Goal: Task Accomplishment & Management: Use online tool/utility

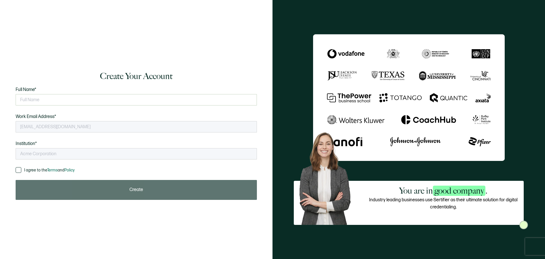
type input "NATP"
click at [35, 97] on input "text" at bounding box center [136, 99] width 241 height 11
click at [94, 176] on div "I agree to the Terms and Policy Please agree to the terms and conditions to con…" at bounding box center [136, 183] width 241 height 33
click at [47, 98] on input "text" at bounding box center [136, 99] width 241 height 11
type input "Diagram User"
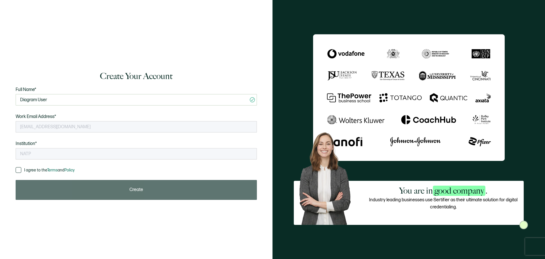
click at [17, 168] on span at bounding box center [19, 170] width 6 height 6
click at [21, 167] on input "I agree to the Terms and Policy" at bounding box center [21, 167] width 0 height 0
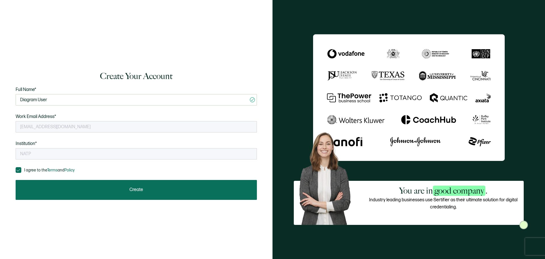
click at [95, 192] on button "Create" at bounding box center [136, 190] width 241 height 20
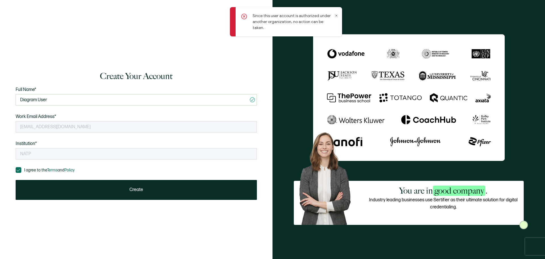
click at [334, 14] on div "Since this user account is authorized under another organization, no action can…" at bounding box center [286, 21] width 112 height 29
click at [336, 16] on icon at bounding box center [336, 15] width 1 height 1
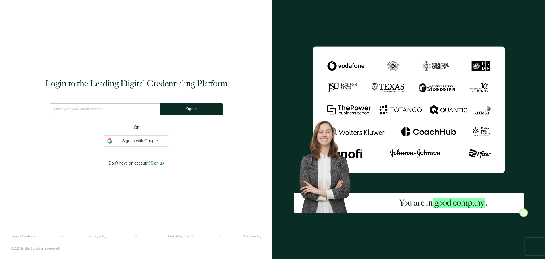
click at [97, 109] on input "text" at bounding box center [105, 108] width 111 height 11
type input "natp@wearediagram.com"
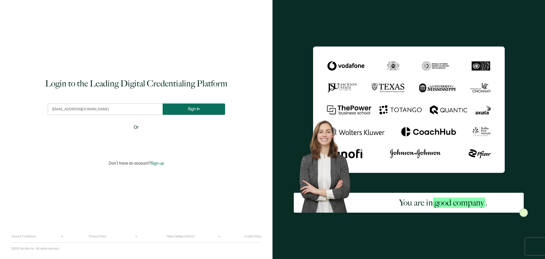
click at [194, 109] on span "Sign In" at bounding box center [194, 109] width 12 height 4
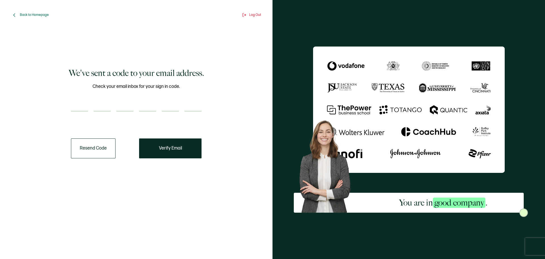
click at [146, 108] on input "number" at bounding box center [147, 105] width 17 height 11
click at [79, 107] on input "number" at bounding box center [79, 105] width 17 height 11
paste input "7"
type input "7"
type input "0"
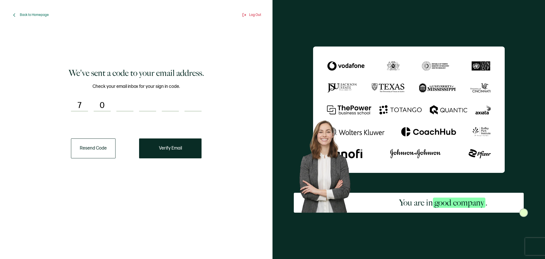
type input "2"
type input "3"
type input "1"
click at [164, 147] on span "Verify Email" at bounding box center [170, 148] width 23 height 5
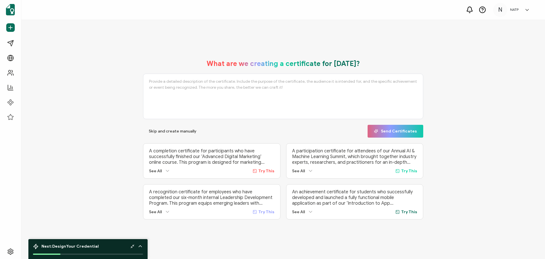
click at [266, 170] on span "Try This" at bounding box center [266, 170] width 16 height 5
type textarea "A completion certificate for participants who have successfully finished our ‘A…"
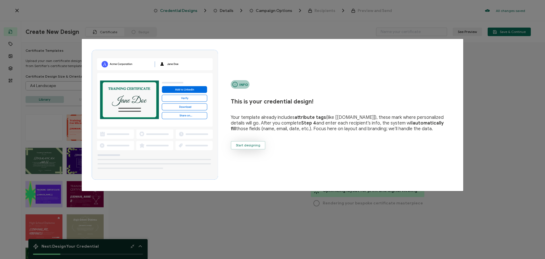
click at [235, 142] on button "Start designing" at bounding box center [248, 145] width 35 height 9
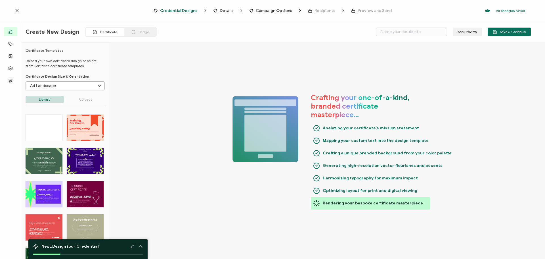
click at [88, 87] on input "A4 Landscape" at bounding box center [65, 85] width 79 height 9
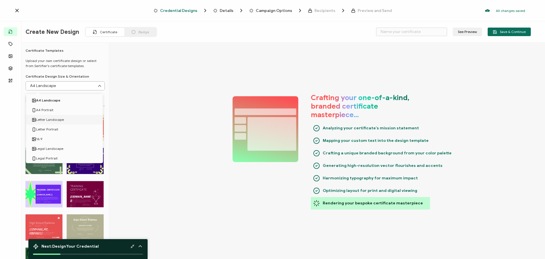
click at [72, 118] on li "Letter Landscape" at bounding box center [65, 120] width 79 height 10
type input "Letter Landscape"
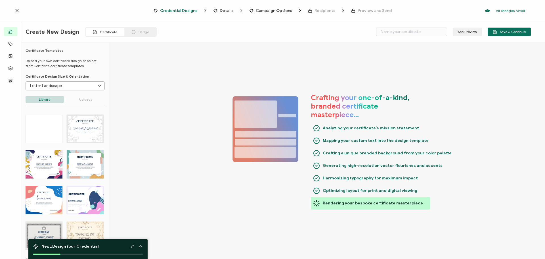
click at [49, 158] on div "CERTIFICATE Belge edinenin adı. Alıcılar eklendiğinde otomatik olarak doldurula…" at bounding box center [44, 164] width 37 height 28
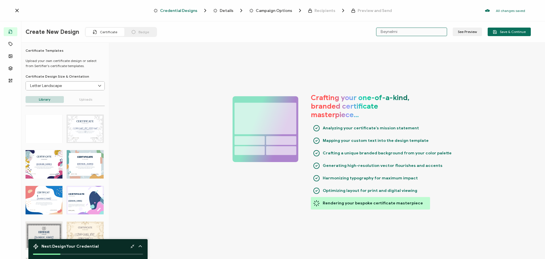
click at [397, 30] on input "Beynelmi" at bounding box center [411, 32] width 71 height 9
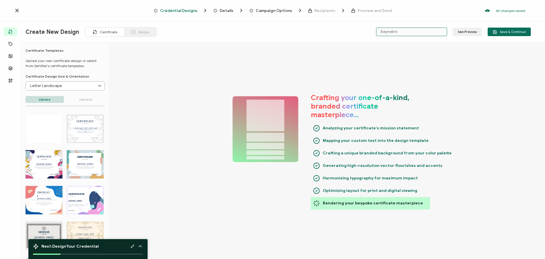
drag, startPoint x: 399, startPoint y: 30, endPoint x: 353, endPoint y: 30, distance: 46.3
click at [353, 30] on div "Create New Design Certificate Badge Beynelmi See Preview Save & Continue" at bounding box center [278, 31] width 534 height 21
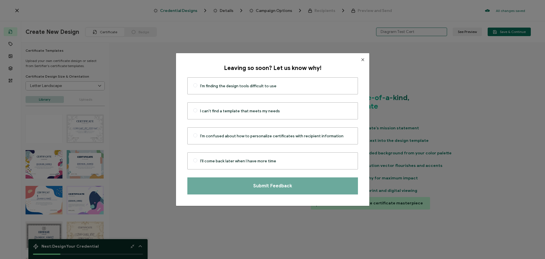
type input "Diagram Test Cert"
click at [361, 59] on icon "Close" at bounding box center [363, 59] width 5 height 5
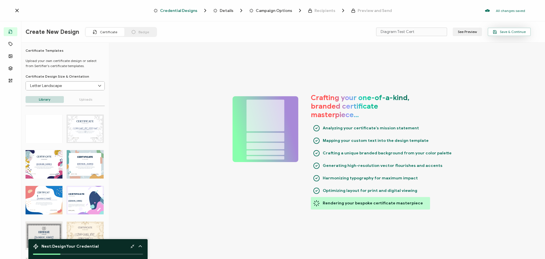
click at [505, 31] on span "Save & Continue" at bounding box center [509, 32] width 33 height 4
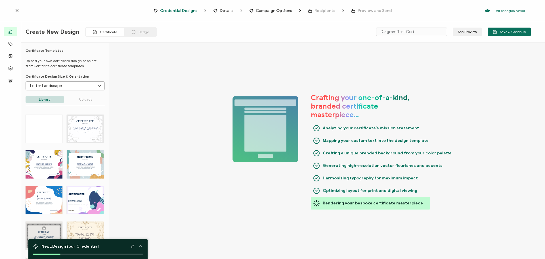
click at [133, 246] on polyline at bounding box center [133, 244] width 1 height 1
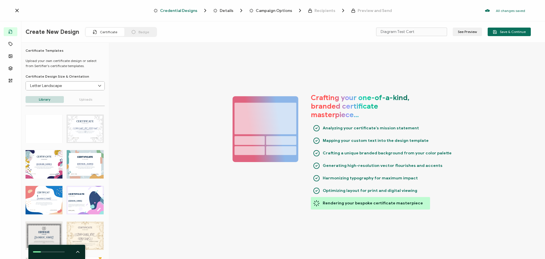
click at [77, 251] on icon at bounding box center [77, 251] width 3 height 1
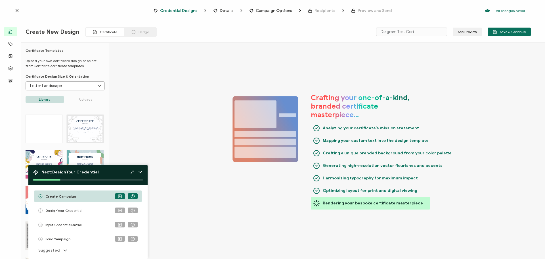
click at [331, 215] on div "Crafting your one-of-a-kind, branded certificate masterpiece… Analyzing your ce…" at bounding box center [327, 151] width 436 height 217
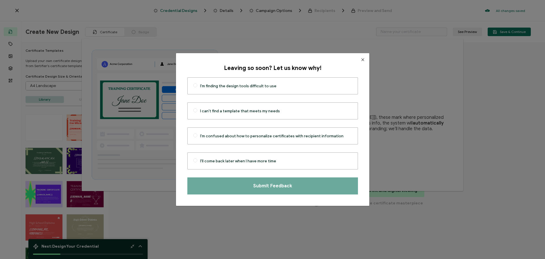
click at [361, 60] on icon "Close" at bounding box center [363, 59] width 5 height 5
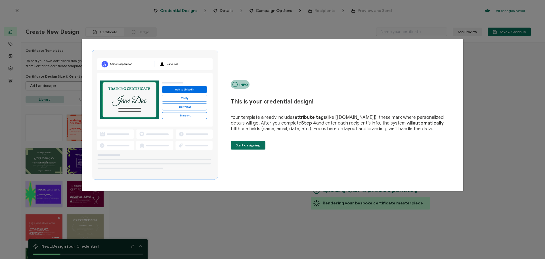
click at [237, 220] on div "Info This is your credential design! Your template already includes attribute t…" at bounding box center [272, 129] width 545 height 259
drag, startPoint x: 211, startPoint y: 204, endPoint x: 98, endPoint y: 105, distance: 150.3
click at [183, 185] on div "Info This is your credential design! Your template already includes attribute t…" at bounding box center [272, 129] width 545 height 259
click at [42, 14] on div "Info This is your credential design! Your template already includes attribute t…" at bounding box center [272, 129] width 545 height 259
drag, startPoint x: 55, startPoint y: 6, endPoint x: 104, endPoint y: 6, distance: 49.7
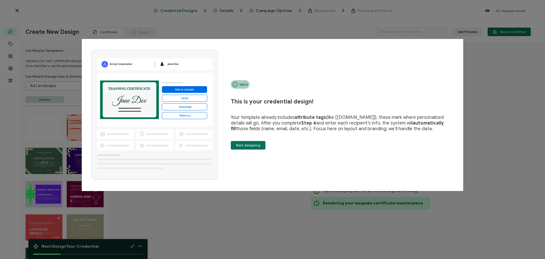
click at [79, 6] on div "Info This is your credential design! Your template already includes attribute t…" at bounding box center [272, 129] width 545 height 259
drag, startPoint x: 180, startPoint y: 5, endPoint x: 264, endPoint y: 18, distance: 84.9
click at [181, 5] on div "Info This is your credential design! Your template already includes attribute t…" at bounding box center [272, 129] width 545 height 259
click at [272, 20] on div "Info This is your credential design! Your template already includes attribute t…" at bounding box center [272, 129] width 545 height 259
click at [450, 14] on div "Info This is your credential design! Your template already includes attribute t…" at bounding box center [272, 129] width 545 height 259
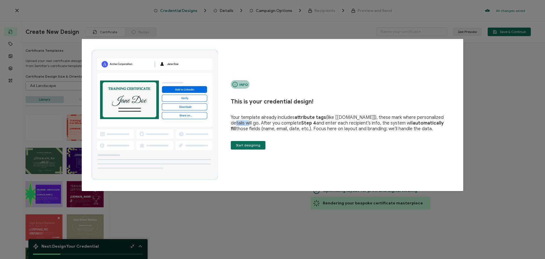
click at [470, 16] on div "Info This is your credential design! Your template already includes attribute t…" at bounding box center [272, 129] width 545 height 259
drag, startPoint x: 515, startPoint y: 93, endPoint x: 470, endPoint y: 124, distance: 55.3
click at [515, 93] on div "Info This is your credential design! Your template already includes attribute t…" at bounding box center [272, 129] width 545 height 259
click at [248, 143] on span "Start designing" at bounding box center [248, 144] width 24 height 3
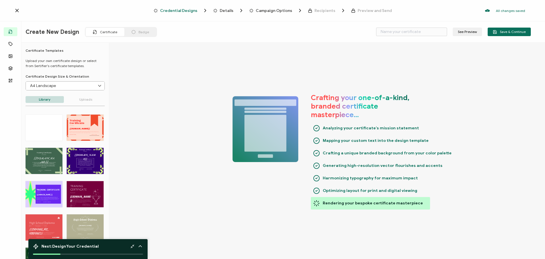
click at [400, 24] on div "Create New Design Certificate Badge See Preview Save & Continue" at bounding box center [278, 31] width 534 height 21
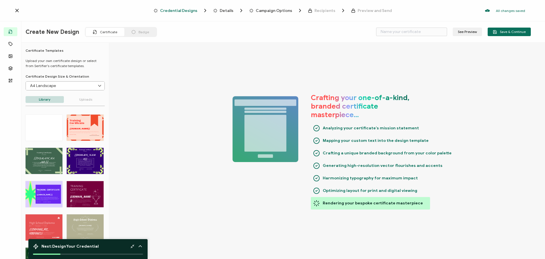
click at [399, 27] on div "Create New Design Certificate Badge See Preview Save & Continue" at bounding box center [278, 31] width 534 height 21
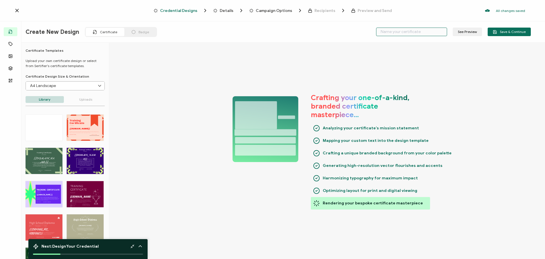
click at [398, 30] on input "text" at bounding box center [411, 32] width 71 height 9
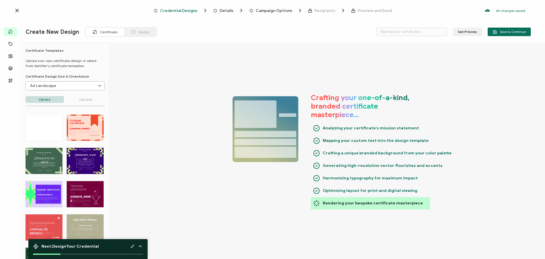
click at [53, 85] on input "A4 Landscape" at bounding box center [65, 85] width 79 height 9
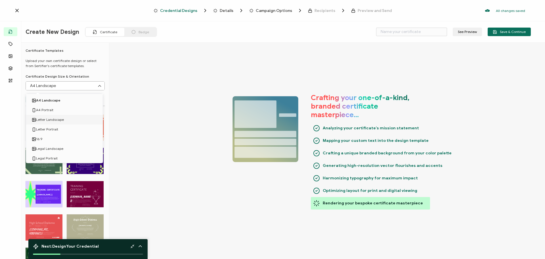
click at [133, 94] on div "Crafting your one-of-a-kind, branded certificate masterpiece… Analyzing your ce…" at bounding box center [327, 151] width 436 height 217
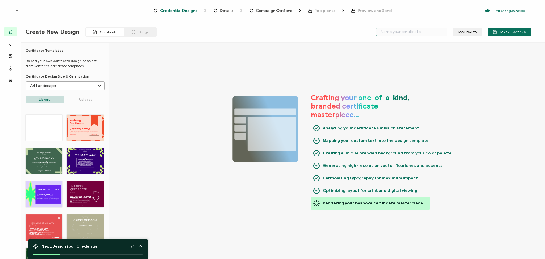
click at [407, 29] on input "text" at bounding box center [411, 32] width 71 height 9
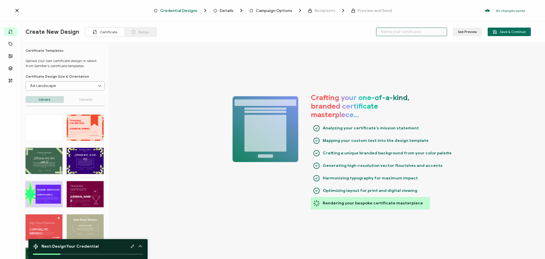
click at [406, 31] on input "text" at bounding box center [411, 32] width 71 height 9
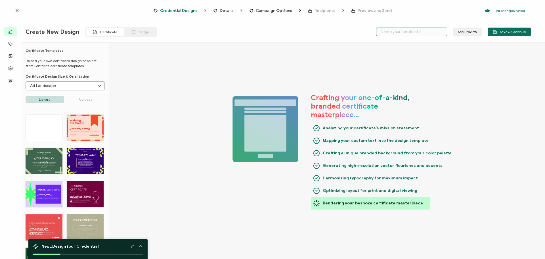
click at [406, 31] on input "text" at bounding box center [411, 32] width 71 height 9
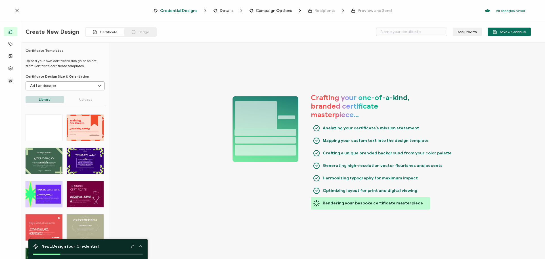
click at [374, 29] on div "See Preview Save & Continue" at bounding box center [446, 32] width 168 height 9
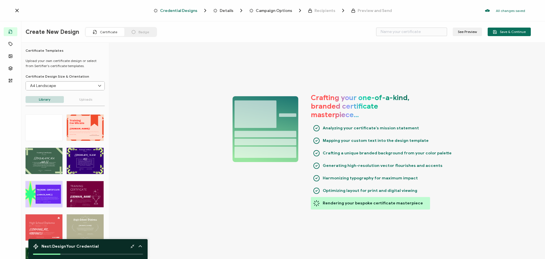
click at [376, 29] on div "See Preview Save & Continue" at bounding box center [452, 32] width 158 height 9
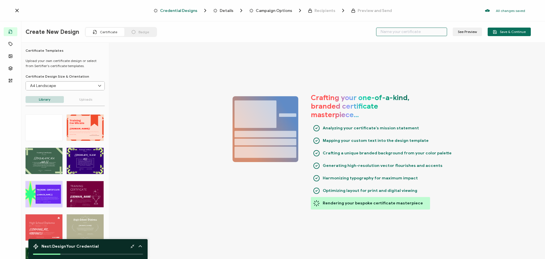
click at [383, 29] on input "text" at bounding box center [411, 32] width 71 height 9
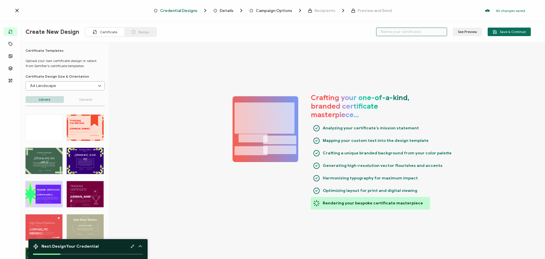
click at [383, 29] on input "text" at bounding box center [411, 32] width 71 height 9
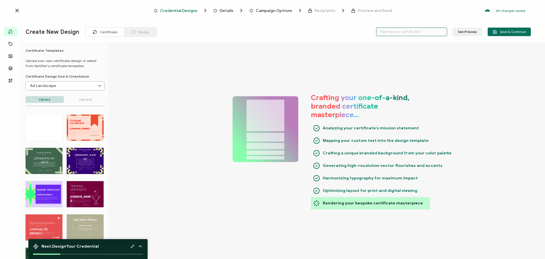
click at [386, 31] on input "text" at bounding box center [411, 32] width 71 height 9
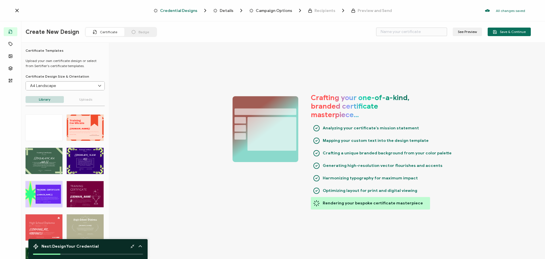
click at [132, 246] on icon at bounding box center [132, 246] width 4 height 4
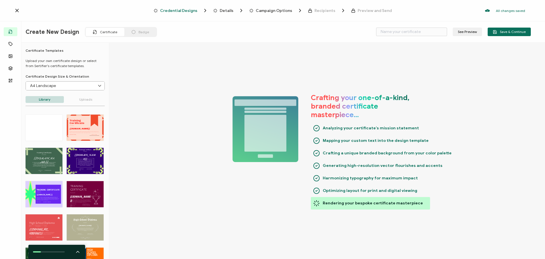
click at [79, 248] on div at bounding box center [56, 251] width 57 height 14
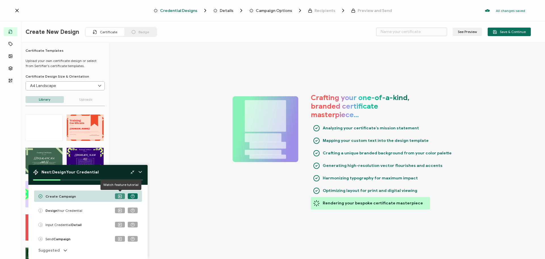
click at [120, 196] on icon at bounding box center [120, 195] width 1 height 1
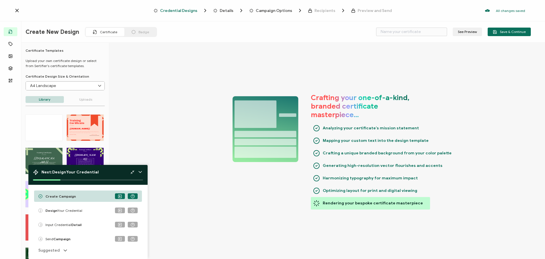
click at [175, 157] on div "Crafting your one-of-a-kind, branded certificate masterpiece… Analyzing your ce…" at bounding box center [327, 151] width 436 height 217
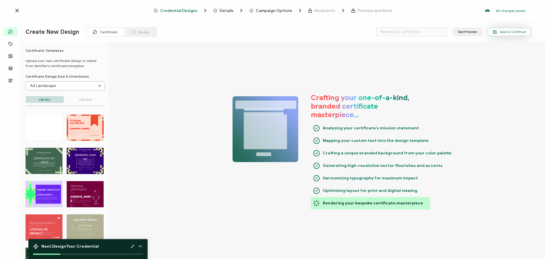
click at [515, 33] on span "Save & Continue" at bounding box center [509, 32] width 33 height 4
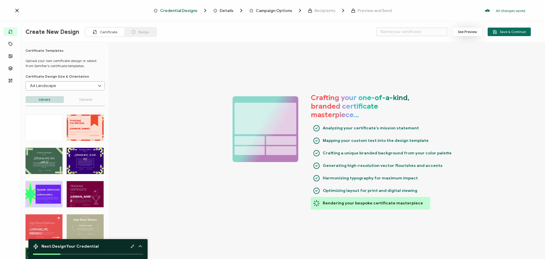
click at [472, 32] on button "See Preview" at bounding box center [467, 32] width 29 height 9
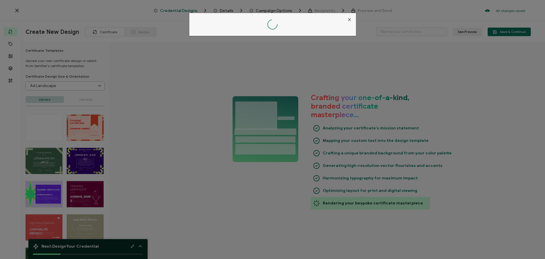
click at [347, 20] on icon "Close" at bounding box center [349, 19] width 5 height 5
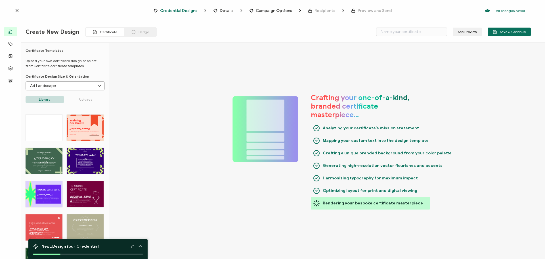
click at [174, 9] on span "Credential Designs" at bounding box center [178, 11] width 37 height 4
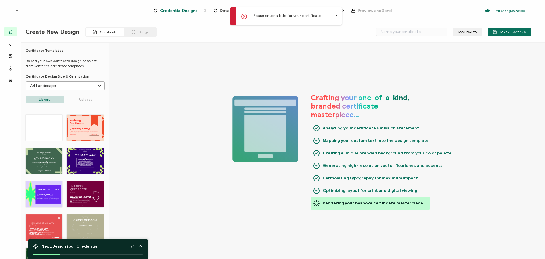
click at [244, 15] on icon at bounding box center [244, 17] width 6 height 6
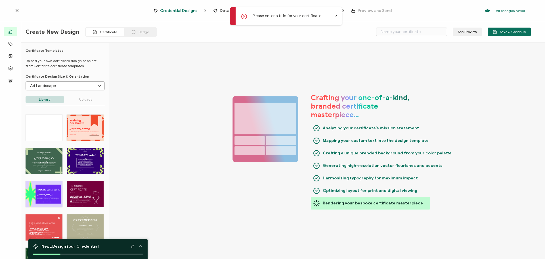
click at [337, 16] on icon at bounding box center [336, 15] width 3 height 3
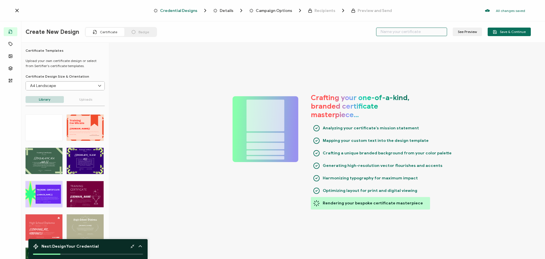
click at [397, 30] on input "text" at bounding box center [411, 32] width 71 height 9
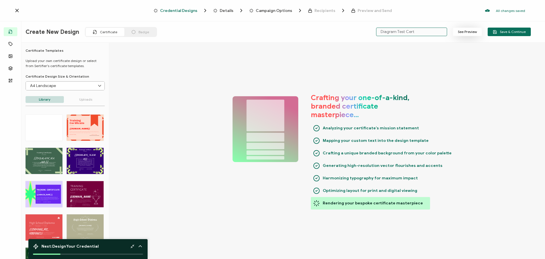
type input "Diagram Test Cert"
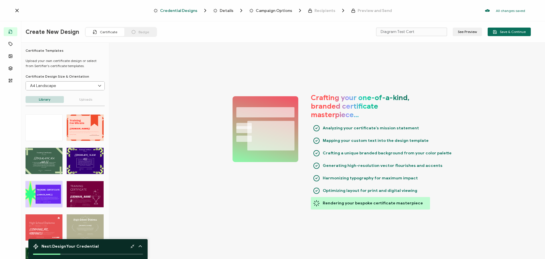
click at [460, 30] on button "See Preview" at bounding box center [467, 32] width 29 height 9
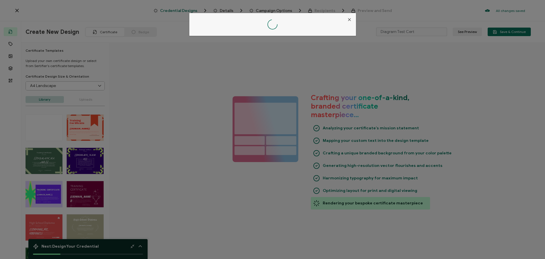
click at [348, 20] on icon "Close" at bounding box center [349, 19] width 5 height 5
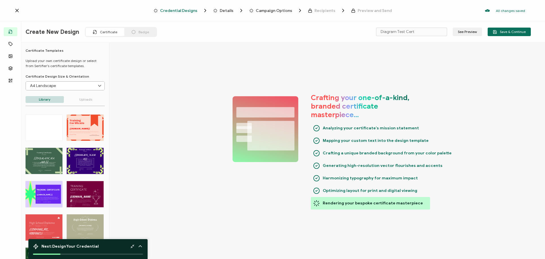
click at [167, 12] on span "Credential Designs" at bounding box center [178, 11] width 37 height 4
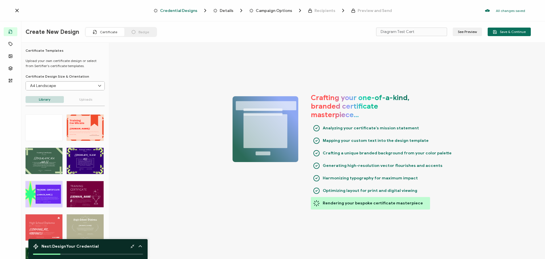
click at [181, 11] on span "Credential Designs" at bounding box center [178, 11] width 37 height 4
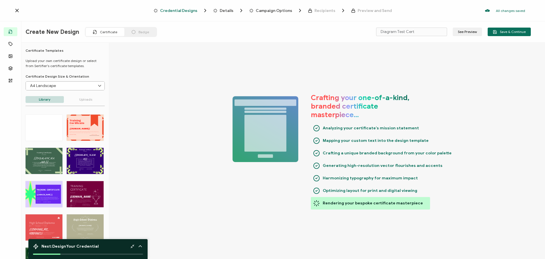
click at [212, 11] on span "Credential Designs" at bounding box center [184, 11] width 60 height 6
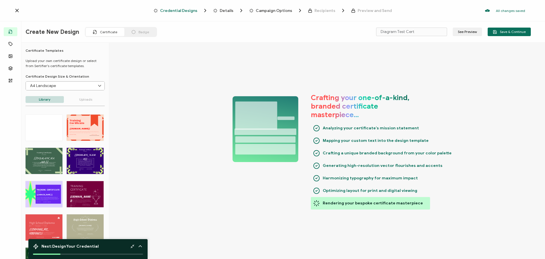
click at [226, 11] on span "Details" at bounding box center [227, 11] width 14 height 4
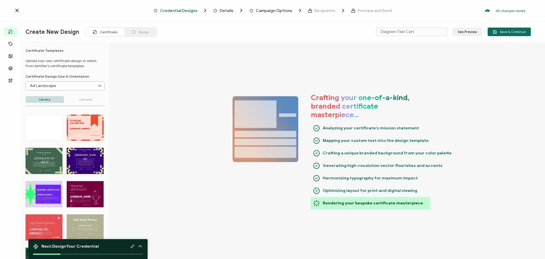
drag, startPoint x: 260, startPoint y: 10, endPoint x: 281, endPoint y: 12, distance: 21.4
click at [260, 10] on span "Campaign Options" at bounding box center [274, 11] width 36 height 4
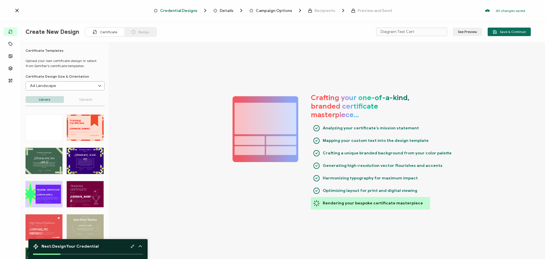
click at [315, 11] on span "Recipients" at bounding box center [325, 11] width 21 height 4
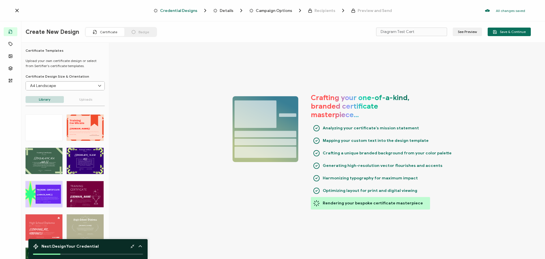
click at [18, 9] on icon at bounding box center [17, 11] width 6 height 6
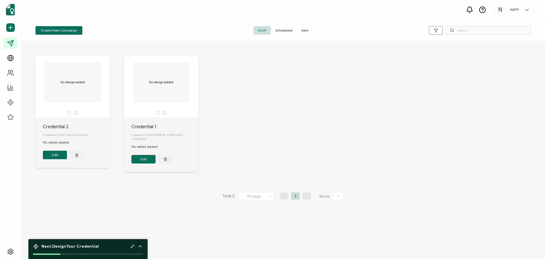
click at [145, 155] on button "Edit" at bounding box center [143, 159] width 24 height 9
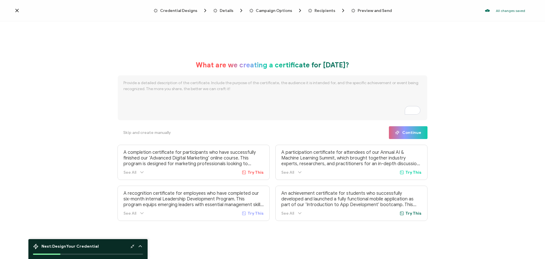
drag, startPoint x: 160, startPoint y: 86, endPoint x: 304, endPoint y: 94, distance: 144.1
click at [304, 94] on textarea "To enrich screen reader interactions, please activate Accessibility in Grammarl…" at bounding box center [273, 97] width 310 height 45
drag, startPoint x: 263, startPoint y: 92, endPoint x: 124, endPoint y: 79, distance: 139.4
click at [113, 77] on div "What are we creating a certificate for today? Skip and create manually Continue…" at bounding box center [272, 140] width 545 height 239
click at [259, 173] on span "Try This" at bounding box center [256, 172] width 16 height 5
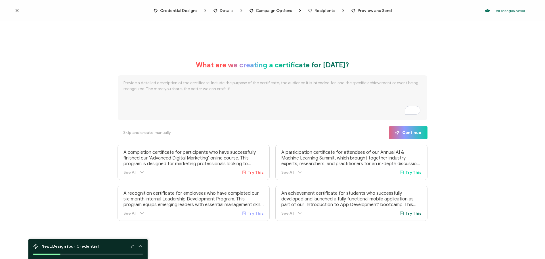
type textarea "A completion certificate for participants who have successfully finished our ‘A…"
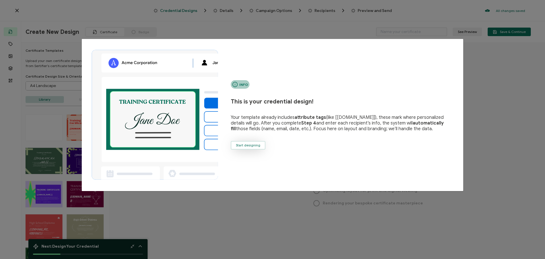
click at [248, 144] on span "Start designing" at bounding box center [248, 144] width 24 height 3
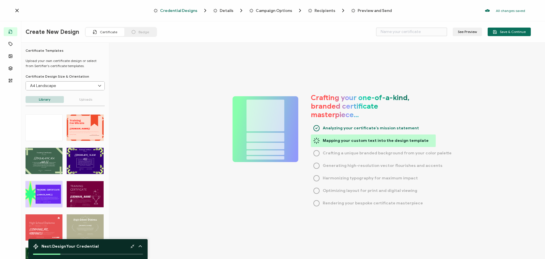
click at [88, 88] on input "A4 Landscape" at bounding box center [65, 85] width 79 height 9
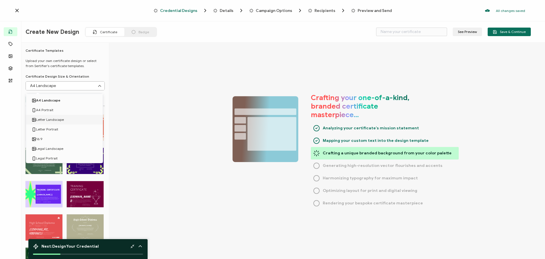
click at [78, 118] on li "Letter Landscape" at bounding box center [65, 120] width 79 height 10
type input "Letter Landscape"
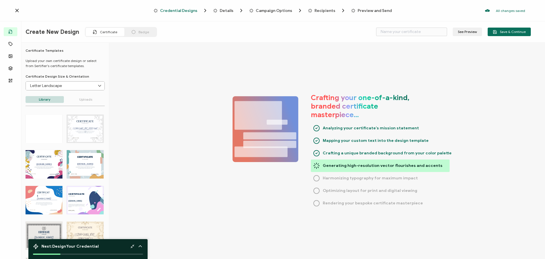
click at [35, 157] on div "CERTIFICATE Belge edinenin adı. Alıcılar eklendiğinde otomatik olarak doldurula…" at bounding box center [44, 164] width 37 height 28
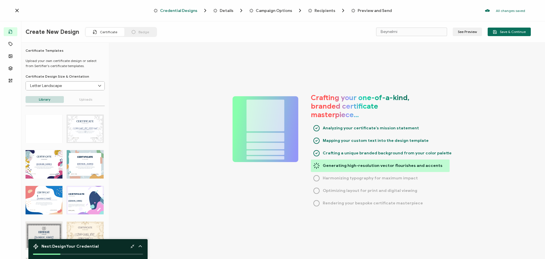
click at [41, 163] on div "CERTIFICATE Belge edinenin adı. Alıcılar eklendiğinde otomatik olarak doldurula…" at bounding box center [44, 164] width 37 height 28
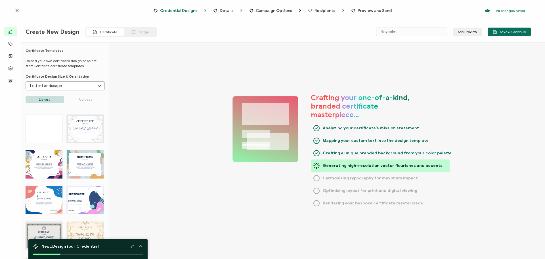
click at [55, 160] on div "CERTIFICATE Belge edinenin adı. Alıcılar eklendiğinde otomatik olarak doldurula…" at bounding box center [44, 164] width 37 height 28
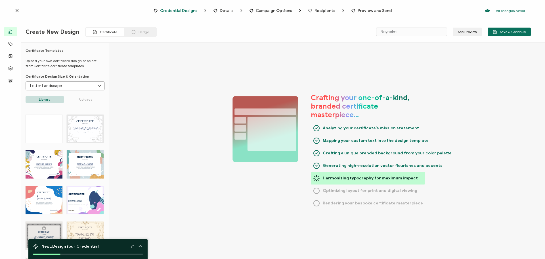
click at [37, 154] on div "CERTIFICATE Belge edinenin adı. Alıcılar eklendiğinde otomatik olarak doldurula…" at bounding box center [44, 164] width 37 height 28
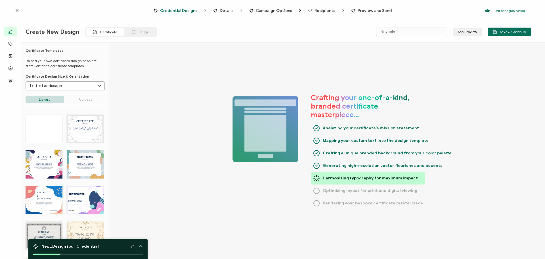
click at [43, 162] on div "CERTIFICATE Belge edinenin adı. Alıcılar eklendiğinde otomatik olarak doldurula…" at bounding box center [44, 164] width 37 height 28
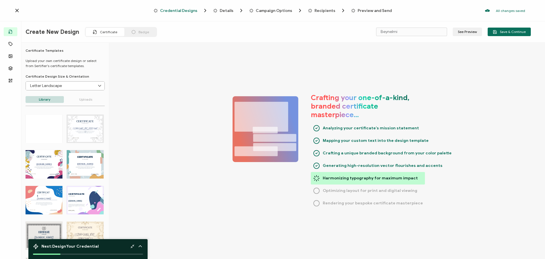
click at [47, 162] on div "CERTIFICATE Belge edinenin adı. Alıcılar eklendiğinde otomatik olarak doldurula…" at bounding box center [44, 164] width 37 height 28
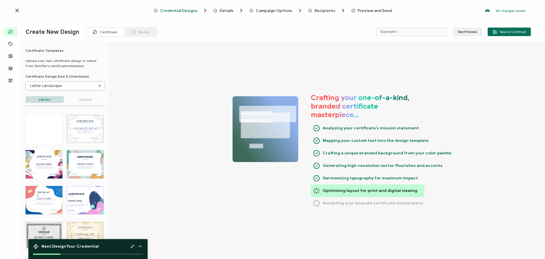
click at [93, 155] on div "CERTIFICATE Belge edinenin adı. Alıcılar eklendiğinde otomatik olarak doldurula…" at bounding box center [85, 164] width 37 height 28
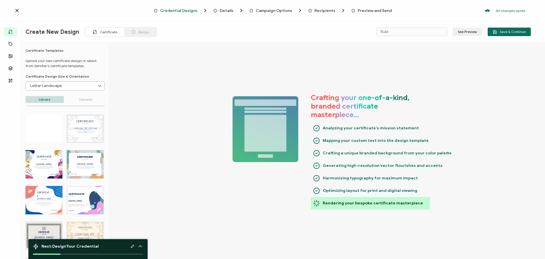
click at [62, 155] on div "CERTIFICATE Belge edinenin adı. Alıcılar eklendiğinde otomatik olarak doldurula…" at bounding box center [44, 164] width 37 height 28
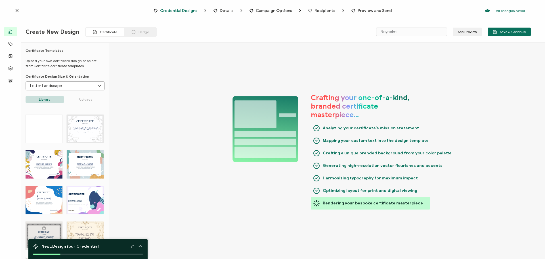
click at [82, 158] on div "CERTIFICATE Belge edinenin adı. Alıcılar eklendiğinde otomatik olarak doldurula…" at bounding box center [85, 164] width 37 height 28
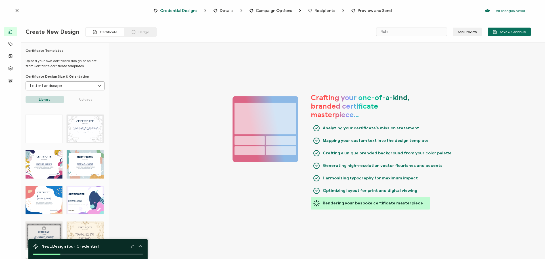
click at [53, 159] on div "CERTIFICATE Belge edinenin adı. Alıcılar eklendiğinde otomatik olarak doldurula…" at bounding box center [44, 164] width 37 height 28
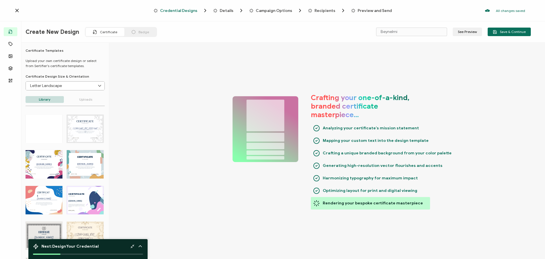
click at [41, 193] on div "CERTIFICATE Belge edinenin adı. Alıcılar eklendiğinde otomatik olarak doldurula…" at bounding box center [44, 200] width 37 height 28
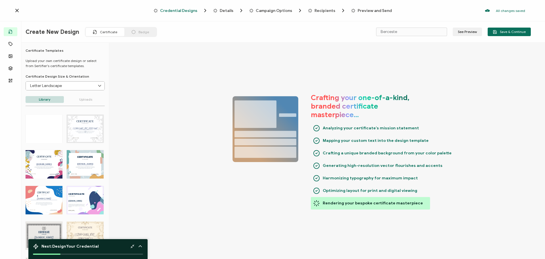
click at [45, 161] on div "CERTIFICATE Belge edinenin adı. Alıcılar eklendiğinde otomatik olarak doldurula…" at bounding box center [44, 164] width 37 height 28
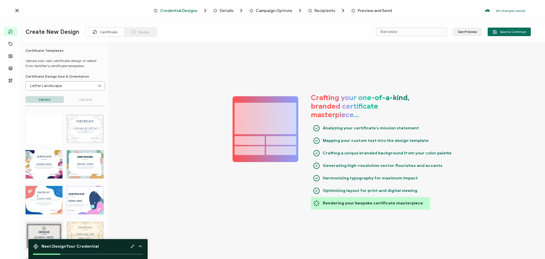
type input "Beynelmi"
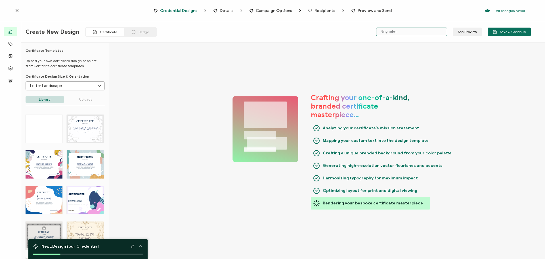
click at [388, 30] on input "Beynelmi" at bounding box center [411, 32] width 71 height 9
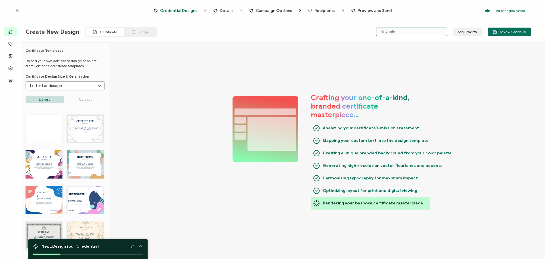
click at [388, 30] on input "Beynelmi" at bounding box center [411, 32] width 71 height 9
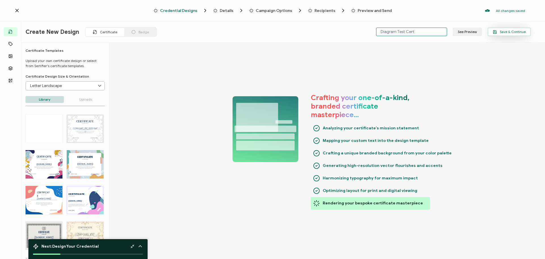
type input "Diagram Test Cert"
click at [513, 30] on span "Save & Continue" at bounding box center [509, 32] width 33 height 4
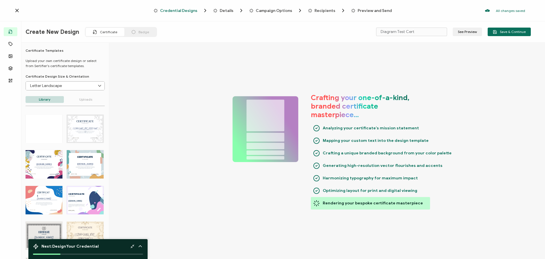
drag, startPoint x: 512, startPoint y: 32, endPoint x: 477, endPoint y: 65, distance: 48.4
click at [488, 47] on div "Create New Design Certificate Badge Diagram Test Cert See Preview Save & Contin…" at bounding box center [272, 140] width 545 height 239
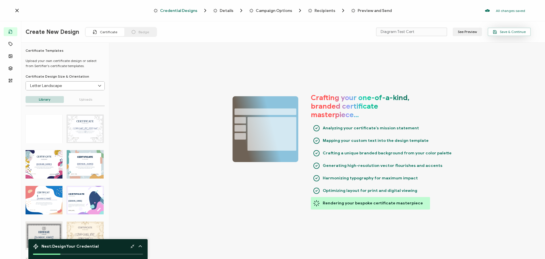
click at [509, 32] on span "Save & Continue" at bounding box center [509, 32] width 33 height 4
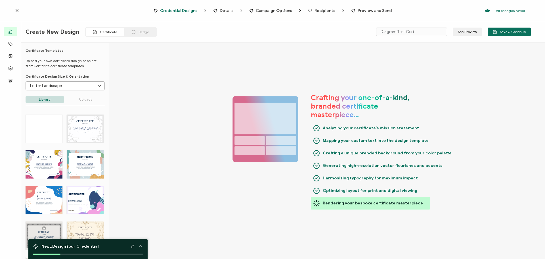
click at [83, 251] on div "Next: Design Your Credential" at bounding box center [87, 249] width 119 height 20
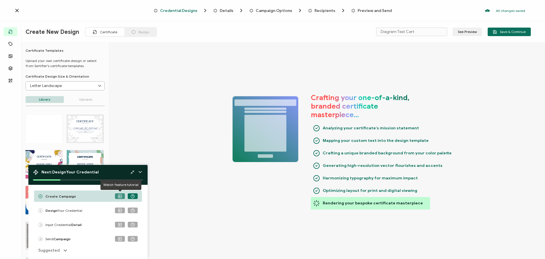
click at [121, 194] on icon at bounding box center [120, 196] width 4 height 4
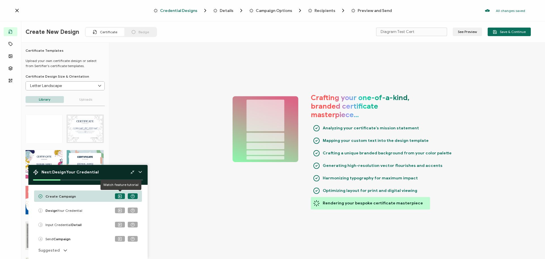
drag, startPoint x: 219, startPoint y: 210, endPoint x: 186, endPoint y: 205, distance: 32.5
click at [219, 210] on div "Crafting your one-of-a-kind, branded certificate masterpiece… Analyzing your ce…" at bounding box center [327, 151] width 436 height 217
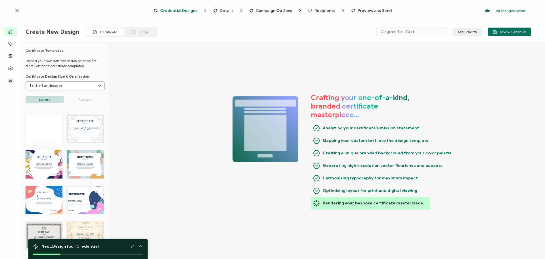
click at [131, 246] on polyline at bounding box center [131, 246] width 1 height 1
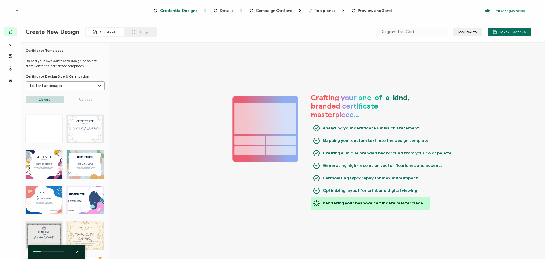
click at [512, 23] on div "Create New Design Certificate Badge Diagram Test Cert See Preview Save & Contin…" at bounding box center [278, 31] width 534 height 21
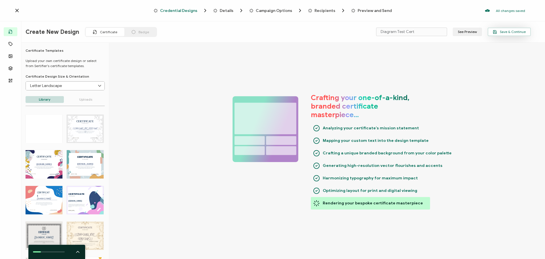
click at [511, 28] on button "Save & Continue" at bounding box center [509, 32] width 43 height 9
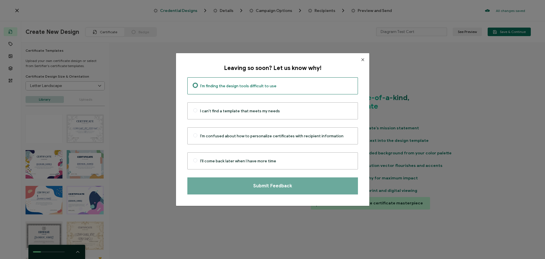
click at [252, 85] on span "I'm finding the design tools difficult to use" at bounding box center [238, 85] width 76 height 5
click at [197, 85] on input "I'm finding the design tools difficult to use" at bounding box center [195, 85] width 4 height 5
radio input "true"
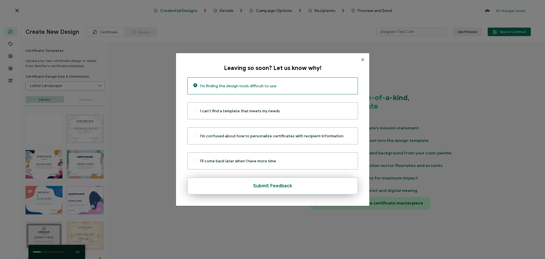
click at [273, 187] on span "Submit Feedback" at bounding box center [272, 185] width 39 height 5
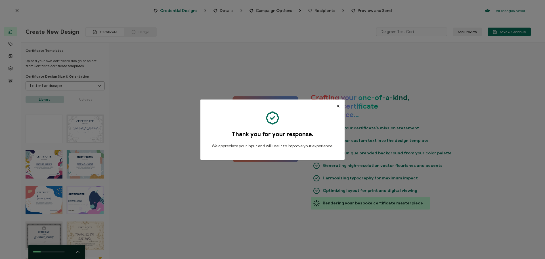
click at [338, 106] on icon "Close" at bounding box center [338, 106] width 5 height 5
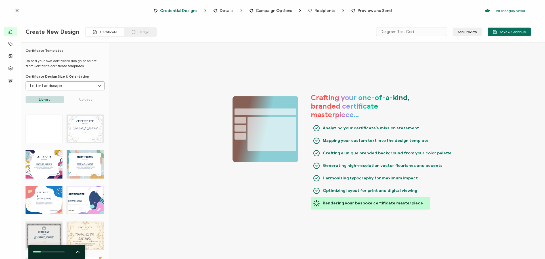
click at [19, 14] on div "Credential Designs Details Campaign Options Recipients Preview and Send All cha…" at bounding box center [272, 10] width 545 height 21
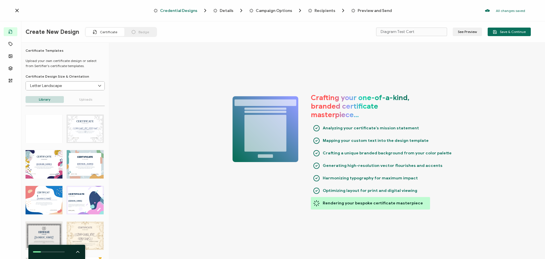
click at [16, 10] on icon at bounding box center [17, 10] width 3 height 3
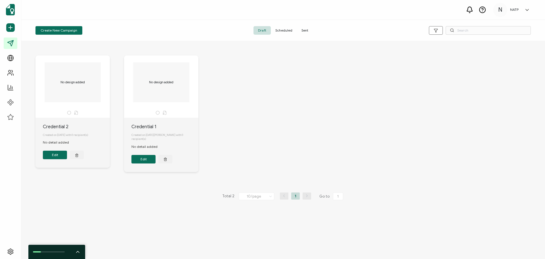
click at [59, 159] on button "Edit" at bounding box center [55, 154] width 24 height 9
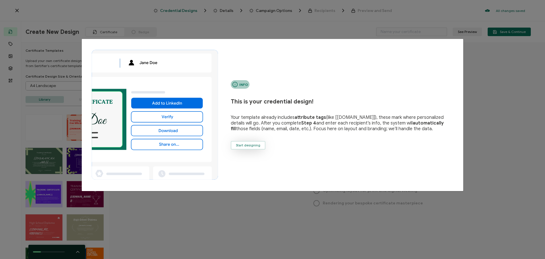
click at [248, 147] on button "Start designing" at bounding box center [248, 145] width 35 height 9
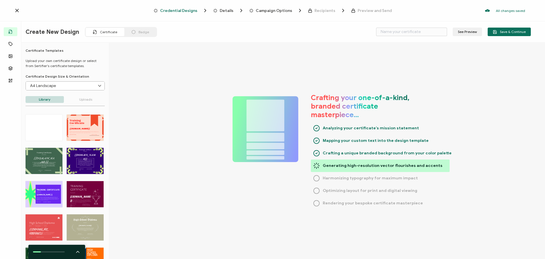
click at [57, 87] on input "A4 Landscape" at bounding box center [65, 85] width 79 height 9
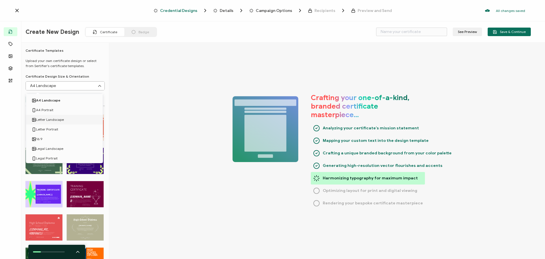
click at [56, 120] on span "Letter Landscape" at bounding box center [50, 120] width 28 height 10
type input "Letter Landscape"
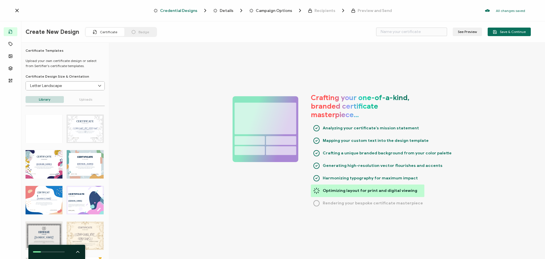
click at [47, 153] on div "CERTIFICATE Belge edinenin adı. Alıcılar eklendiğinde otomatik olarak doldurula…" at bounding box center [44, 164] width 37 height 28
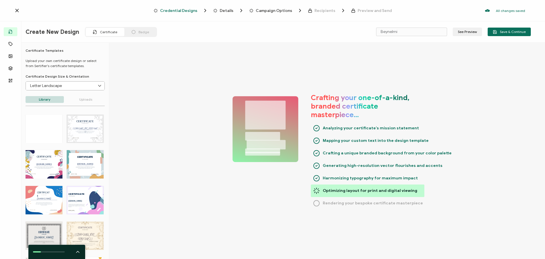
click at [47, 158] on div "CERTIFICATE Belge edinenin adı. Alıcılar eklendiğinde otomatik olarak doldurula…" at bounding box center [44, 164] width 37 height 28
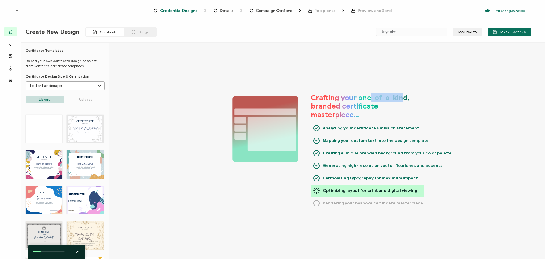
click at [47, 158] on div "CERTIFICATE Belge edinenin adı. Alıcılar eklendiğinde otomatik olarak doldurula…" at bounding box center [44, 164] width 37 height 28
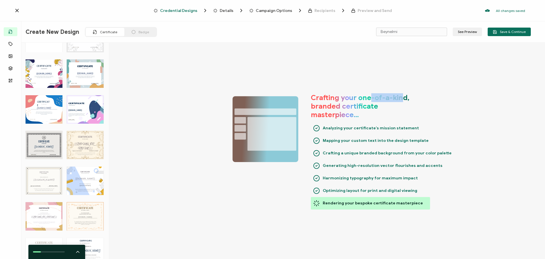
scroll to position [204, 0]
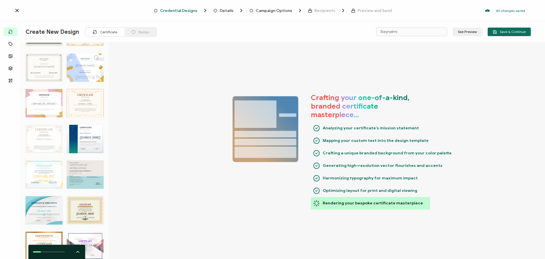
click at [43, 107] on div "CERTIFICATE of Achievement Belge edinenin adı. Alıcılar eklendiğinde otomatik o…" at bounding box center [44, 103] width 37 height 28
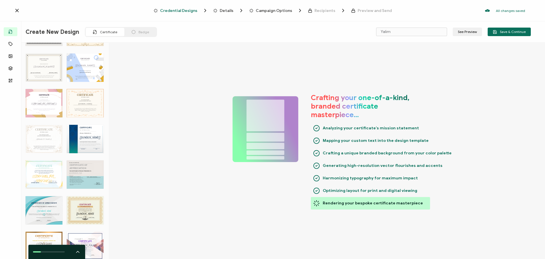
click at [43, 107] on div "CERTIFICATE of Achievement Belge edinenin adı. Alıcılar eklendiğinde otomatik o…" at bounding box center [44, 103] width 37 height 28
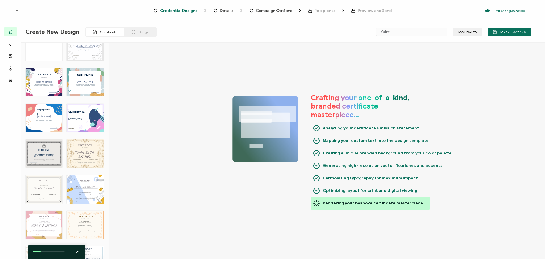
scroll to position [62, 0]
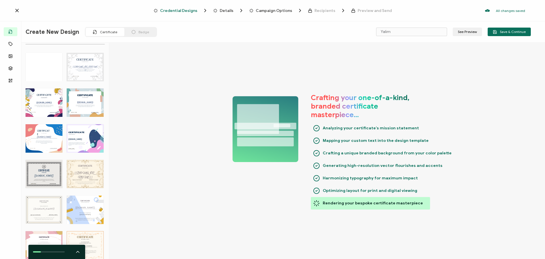
click at [43, 107] on div "CERTIFICATE Belge edinenin adı. Alıcılar eklendiğinde otomatik olarak doldurula…" at bounding box center [44, 102] width 37 height 28
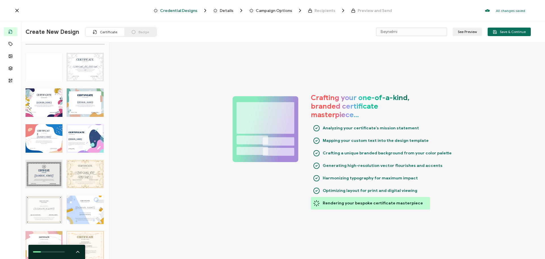
click at [426, 24] on div "Create New Design Certificate Badge Beynelmi See Preview Save & Continue" at bounding box center [278, 31] width 534 height 21
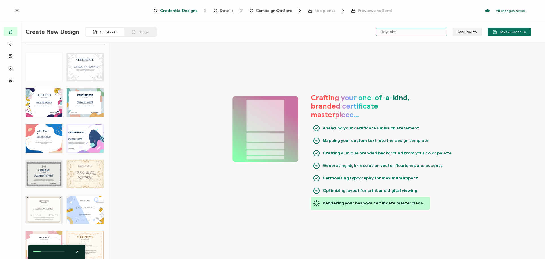
drag, startPoint x: 423, startPoint y: 31, endPoint x: 364, endPoint y: 26, distance: 58.9
click at [364, 26] on div "Create New Design Certificate Badge Beynelmi See Preview Save & Continue" at bounding box center [278, 31] width 534 height 21
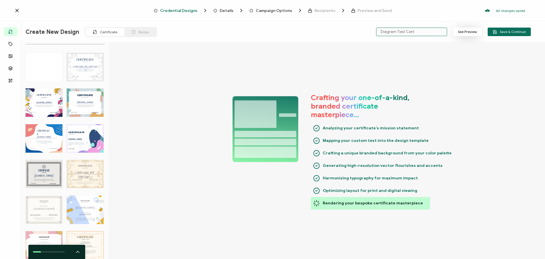
type input "Diagram Test Cert"
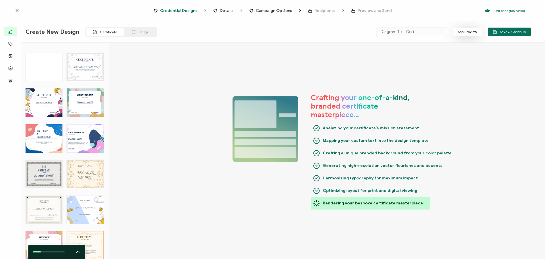
click at [466, 34] on button "See Preview" at bounding box center [467, 32] width 29 height 9
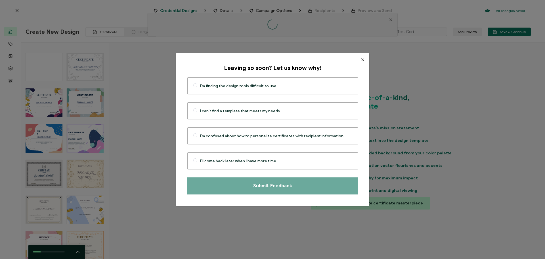
click at [356, 61] on button "Close" at bounding box center [362, 59] width 13 height 13
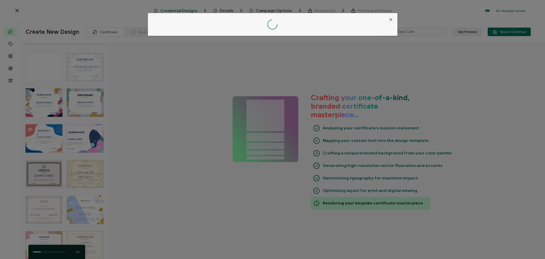
click at [391, 19] on icon "Close" at bounding box center [391, 19] width 5 height 5
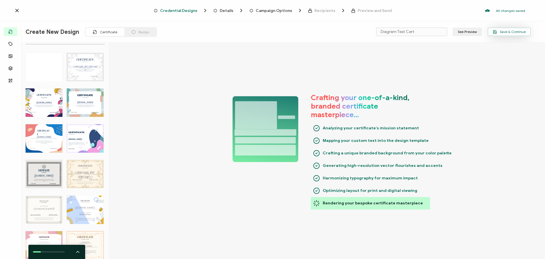
click at [518, 30] on span "Save & Continue" at bounding box center [509, 32] width 33 height 4
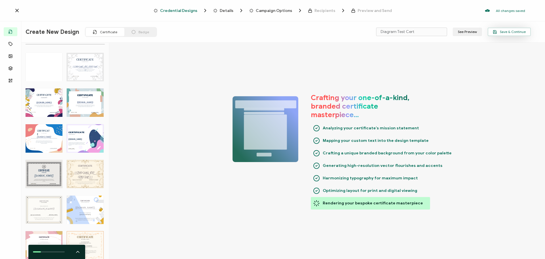
click at [508, 30] on span "Save & Continue" at bounding box center [509, 32] width 33 height 4
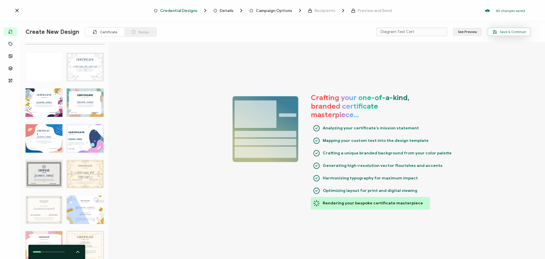
click at [505, 34] on span "Save & Continue" at bounding box center [509, 32] width 33 height 4
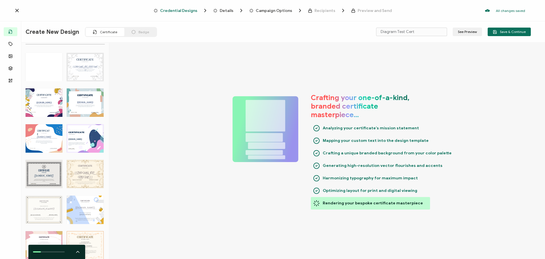
click at [346, 205] on span "Rendering your bespoke certificate masterpiece" at bounding box center [373, 203] width 100 height 9
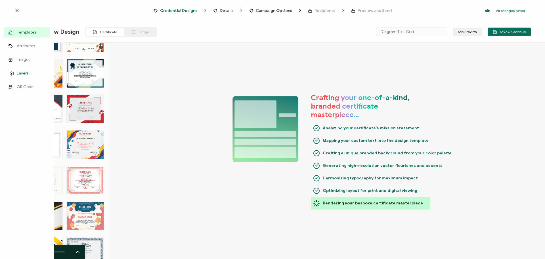
scroll to position [418, 0]
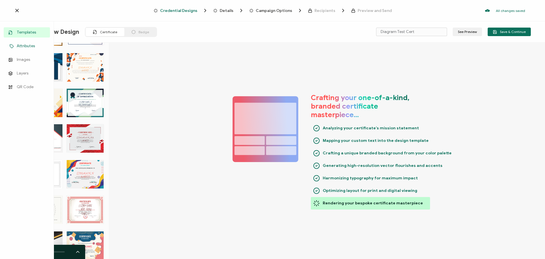
click at [20, 47] on span "Attributes" at bounding box center [26, 46] width 18 height 6
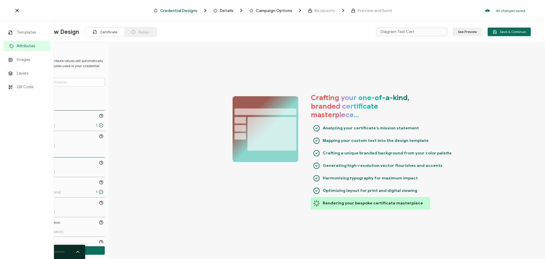
click at [25, 46] on span "Attributes" at bounding box center [26, 46] width 18 height 6
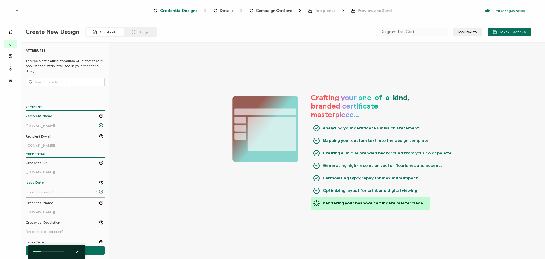
click at [208, 77] on div "Crafting your one-of-a-kind, branded certificate masterpiece… Analyzing your ce…" at bounding box center [327, 151] width 436 height 217
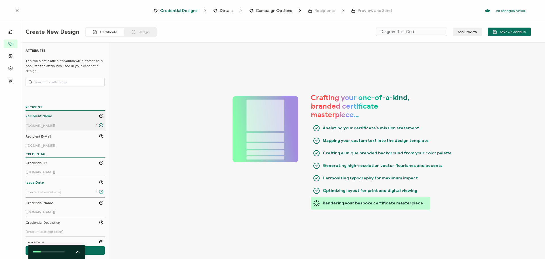
click at [81, 112] on li "Recipient Name [recipient.name] 1" at bounding box center [65, 120] width 79 height 20
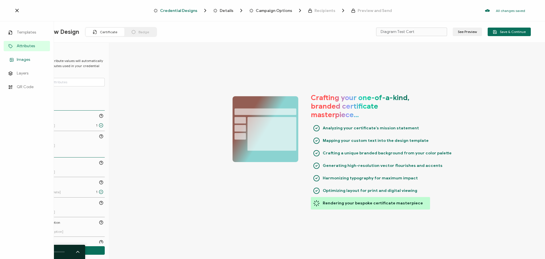
click at [26, 58] on span "Images" at bounding box center [23, 60] width 13 height 6
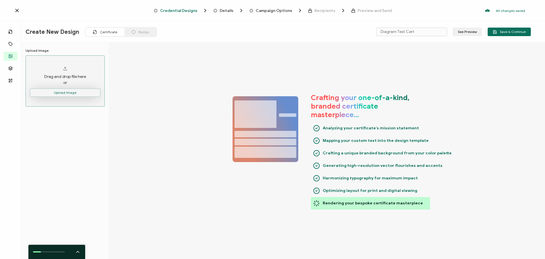
click at [69, 95] on button "Upload Image" at bounding box center [65, 92] width 71 height 9
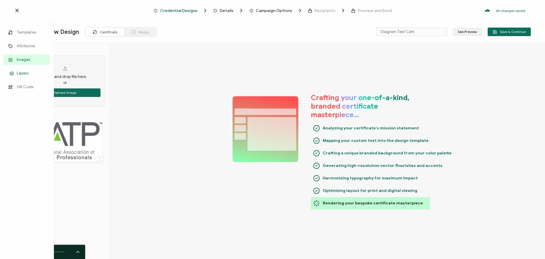
click at [23, 70] on link "Layers" at bounding box center [27, 73] width 46 height 10
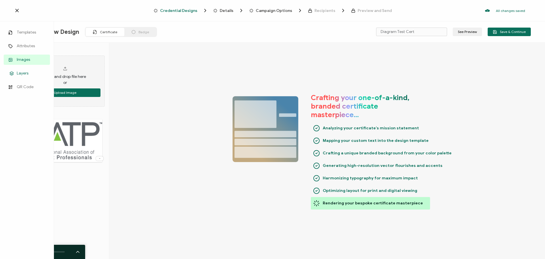
click at [25, 72] on span "Layers" at bounding box center [23, 73] width 12 height 6
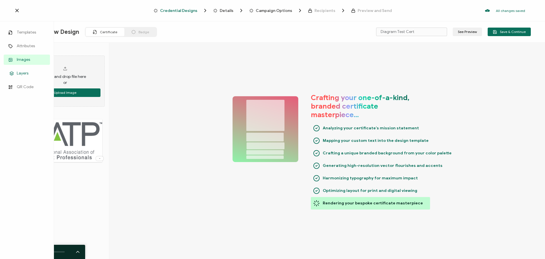
click at [22, 70] on link "Layers" at bounding box center [27, 73] width 46 height 10
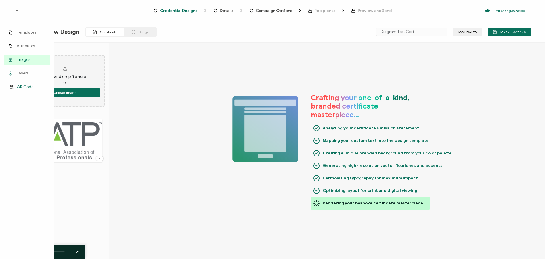
click at [25, 86] on span "QR Code" at bounding box center [25, 87] width 17 height 6
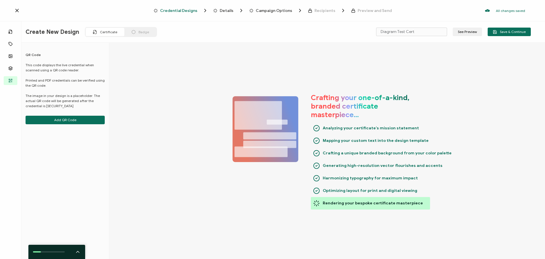
click at [126, 104] on div "Crafting your one-of-a-kind, branded certificate masterpiece… Analyzing your ce…" at bounding box center [327, 151] width 436 height 217
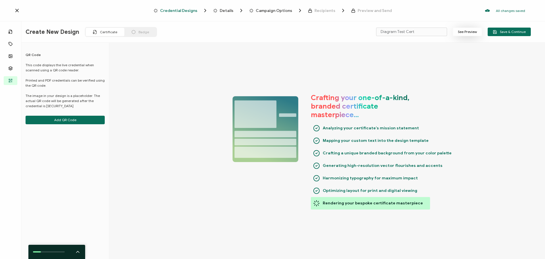
click at [469, 29] on button "See Preview" at bounding box center [467, 32] width 29 height 9
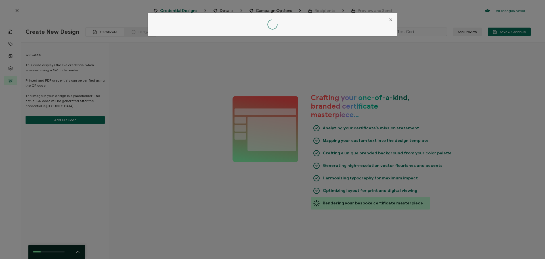
click at [389, 19] on icon "Close" at bounding box center [391, 19] width 5 height 5
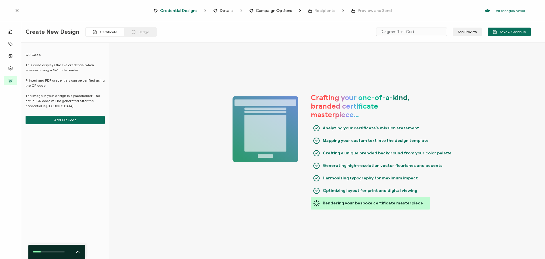
click at [78, 251] on icon at bounding box center [78, 252] width 6 height 6
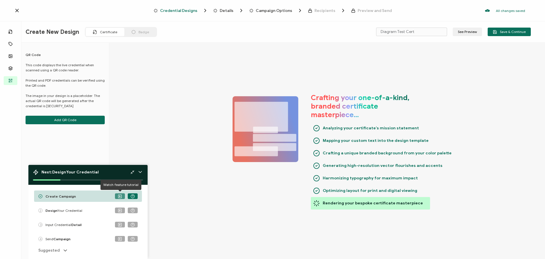
click at [120, 196] on icon at bounding box center [120, 195] width 1 height 1
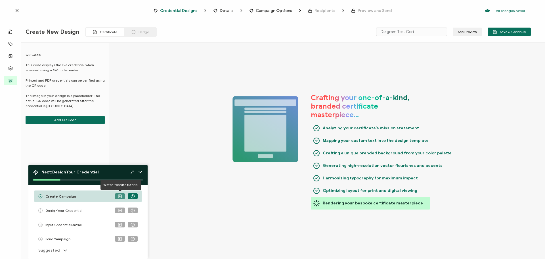
click at [119, 196] on icon at bounding box center [120, 196] width 4 height 4
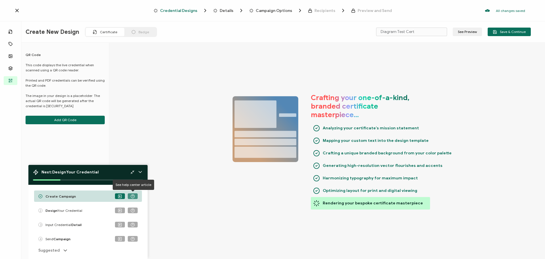
click at [134, 198] on button at bounding box center [133, 196] width 10 height 6
